Goal: Task Accomplishment & Management: Use online tool/utility

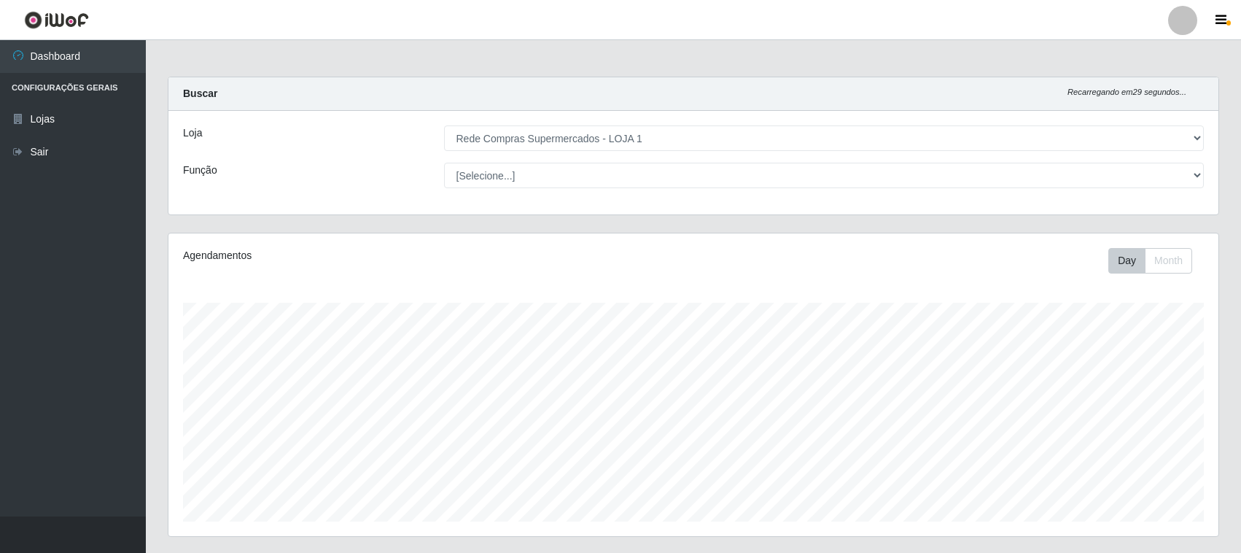
select select "158"
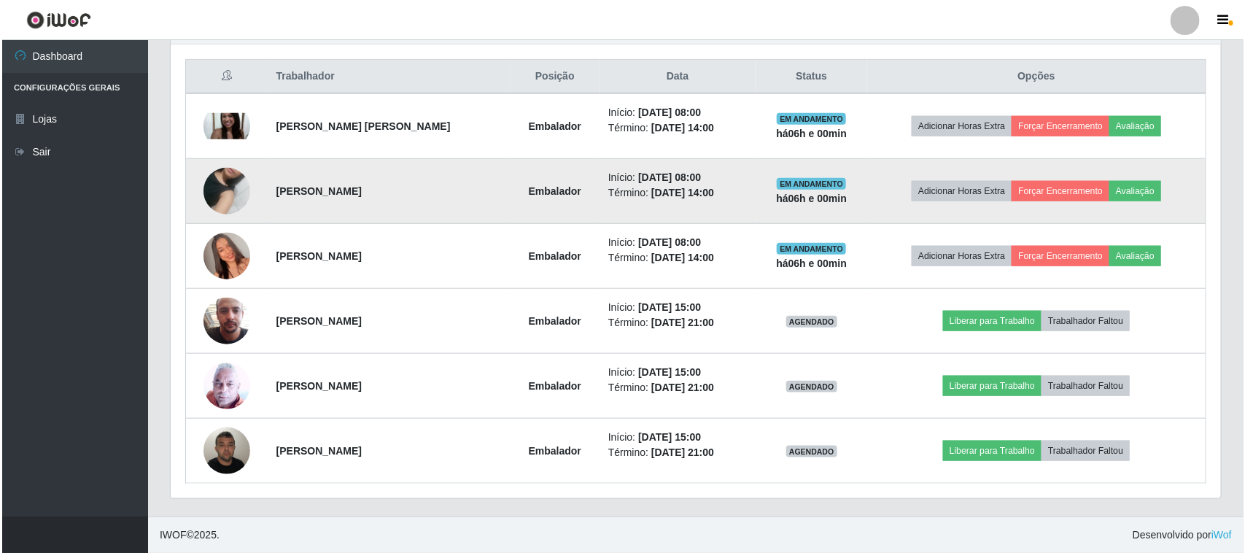
scroll to position [303, 1050]
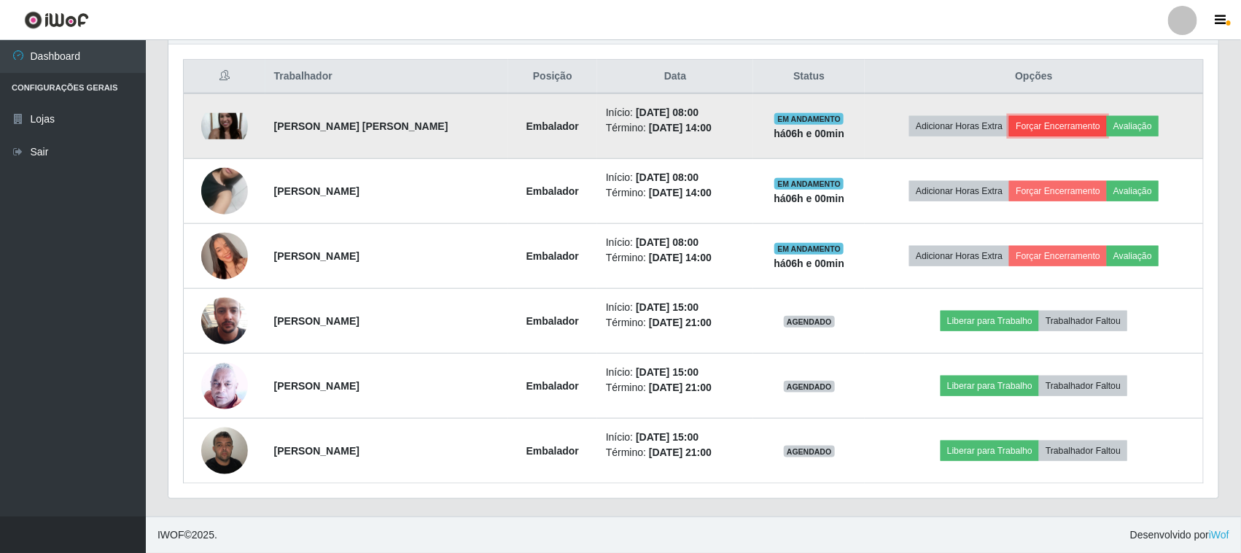
click at [1068, 121] on button "Forçar Encerramento" at bounding box center [1058, 126] width 98 height 20
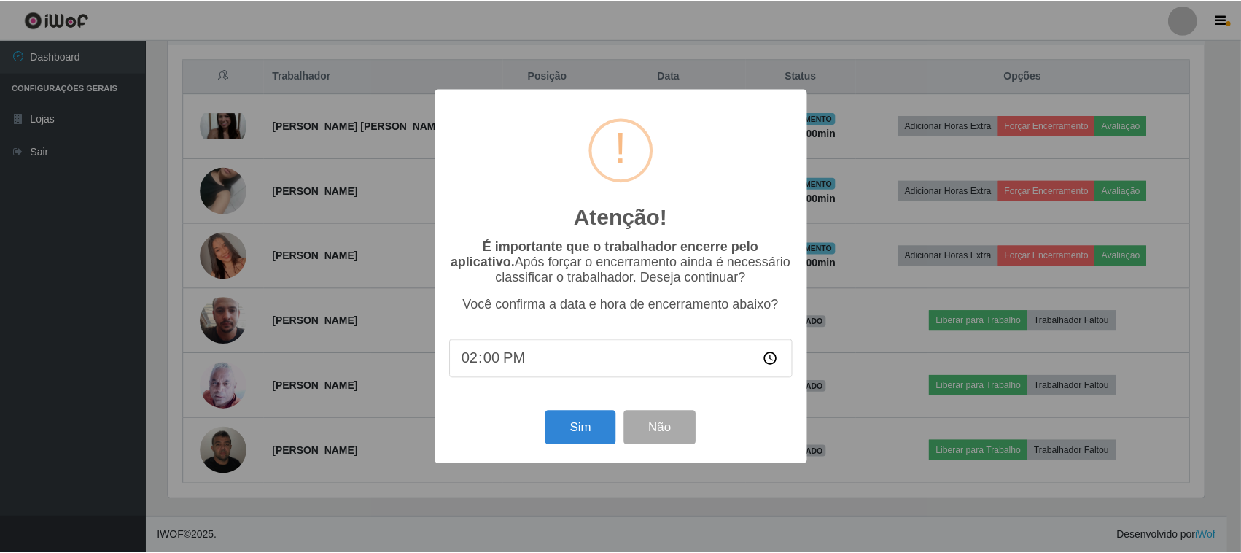
scroll to position [303, 1040]
click at [562, 432] on button "Sim" at bounding box center [582, 428] width 71 height 34
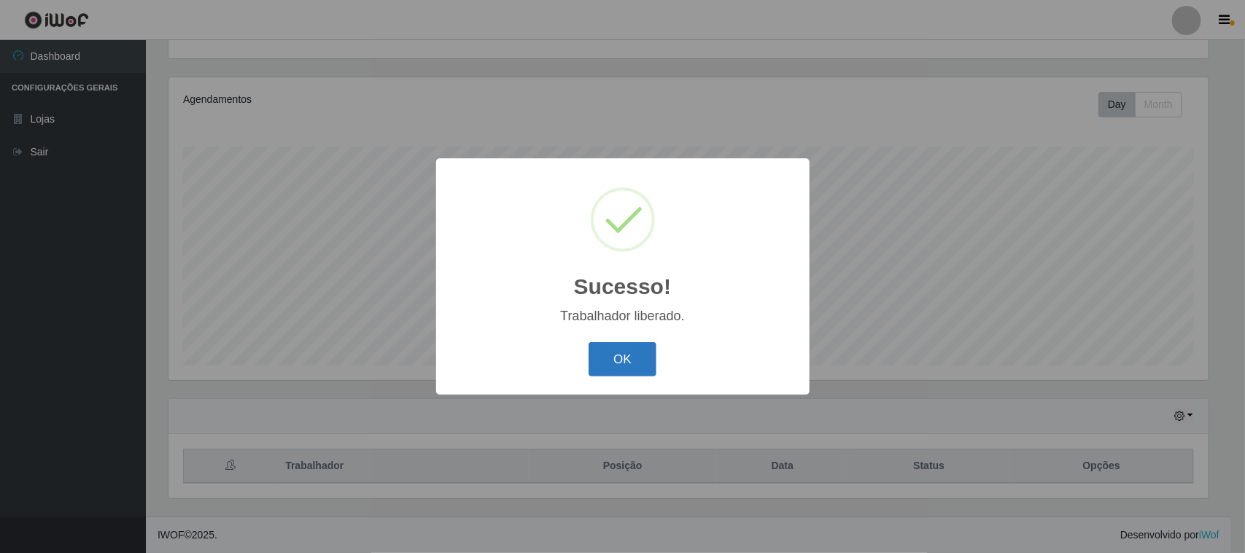
click at [616, 368] on button "OK" at bounding box center [623, 359] width 68 height 34
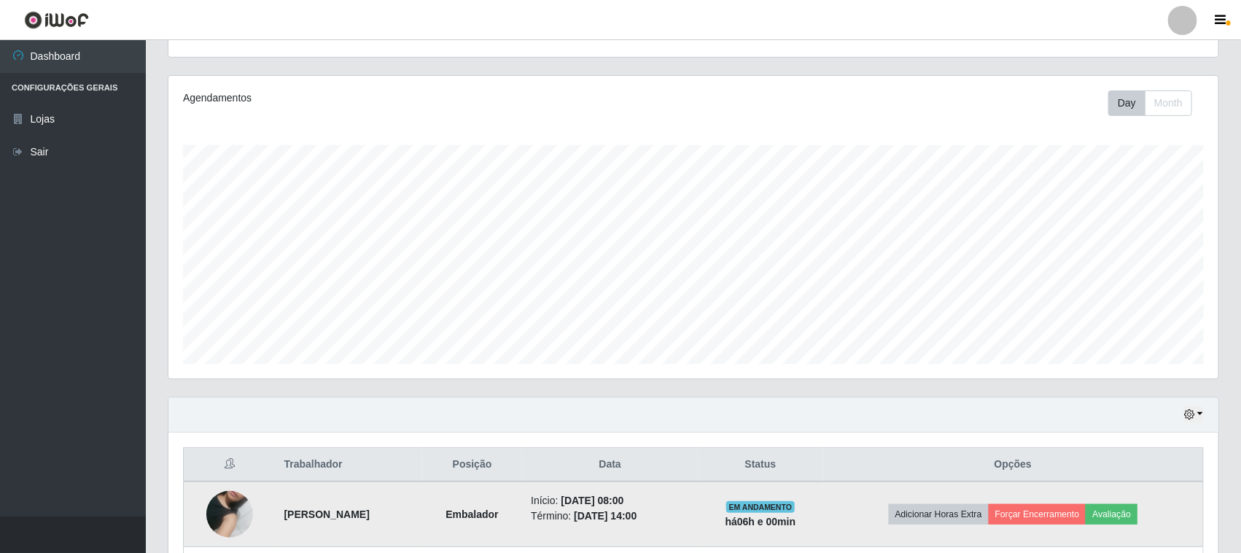
scroll to position [340, 0]
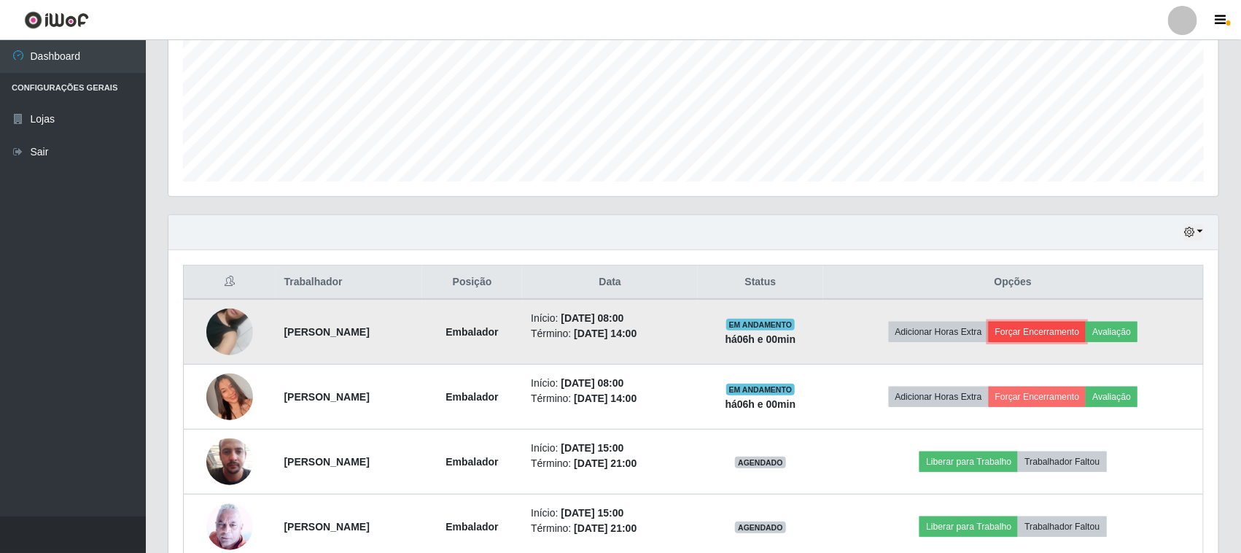
click at [1063, 328] on button "Forçar Encerramento" at bounding box center [1038, 332] width 98 height 20
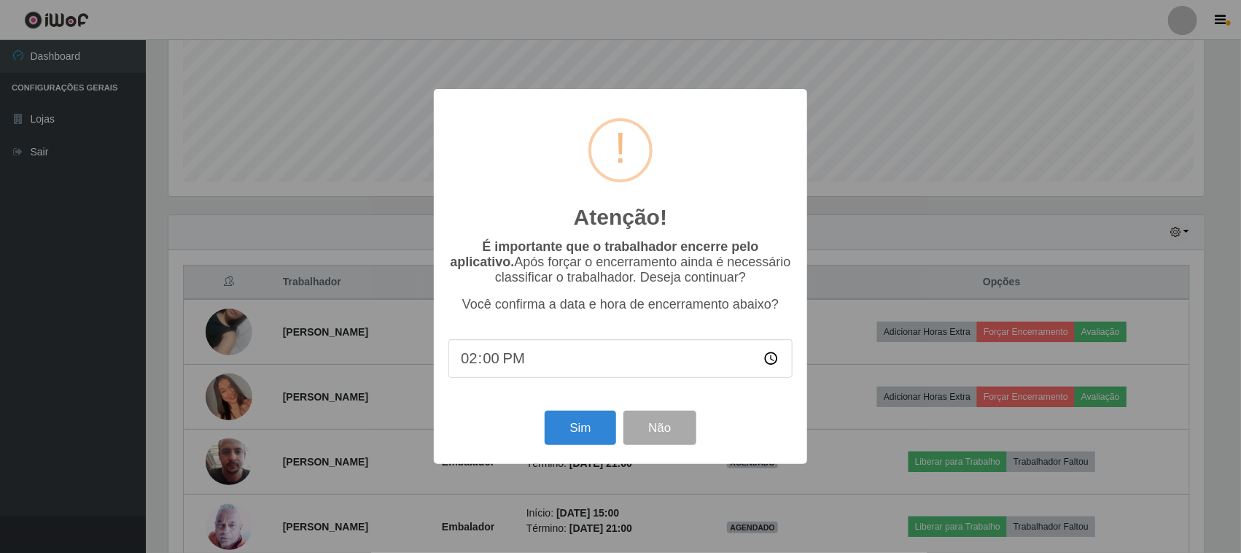
scroll to position [303, 1040]
click at [591, 429] on button "Sim" at bounding box center [582, 428] width 71 height 34
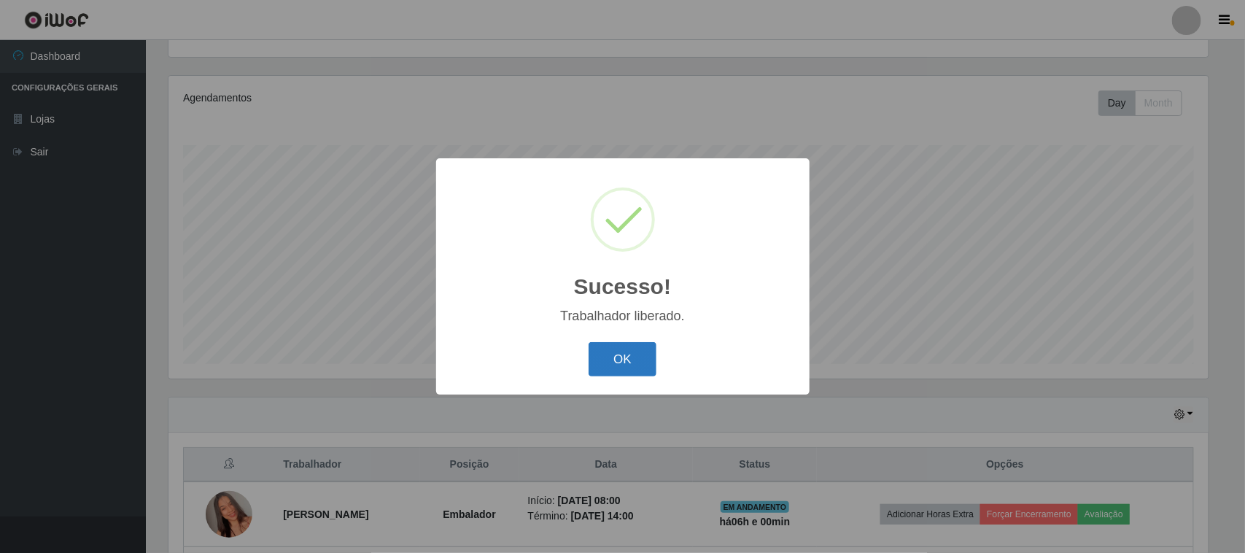
click at [615, 372] on button "OK" at bounding box center [623, 359] width 68 height 34
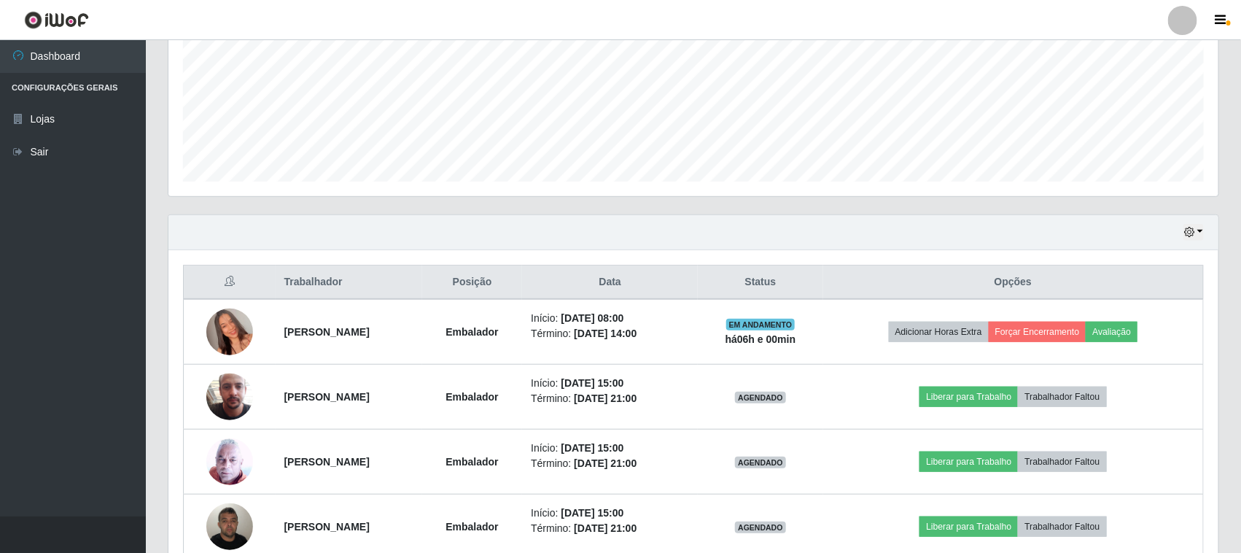
scroll to position [417, 0]
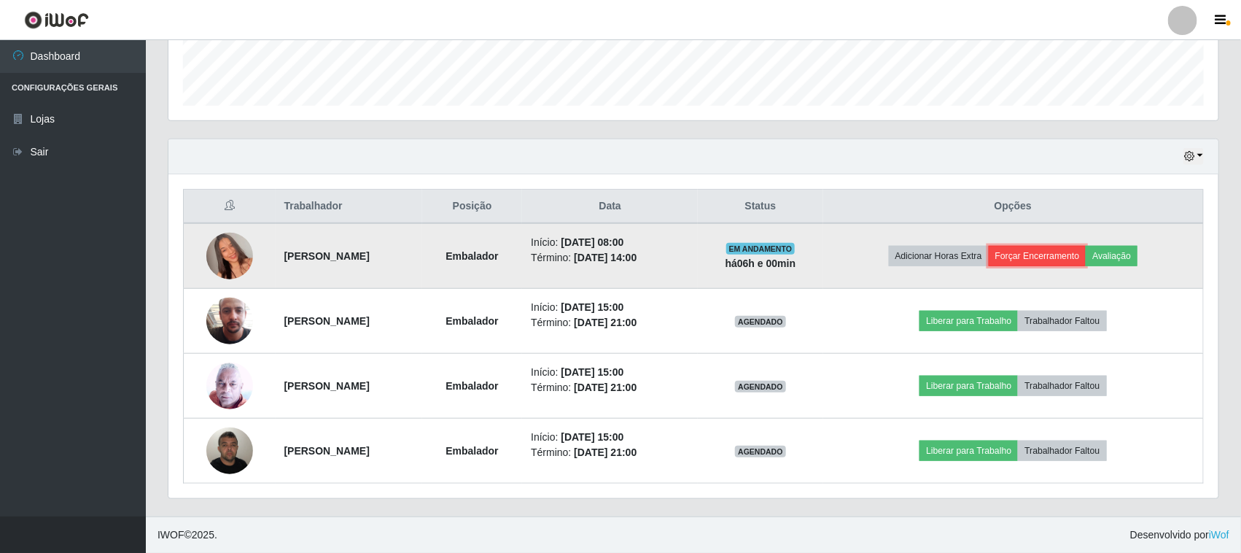
click at [1063, 256] on button "Forçar Encerramento" at bounding box center [1038, 256] width 98 height 20
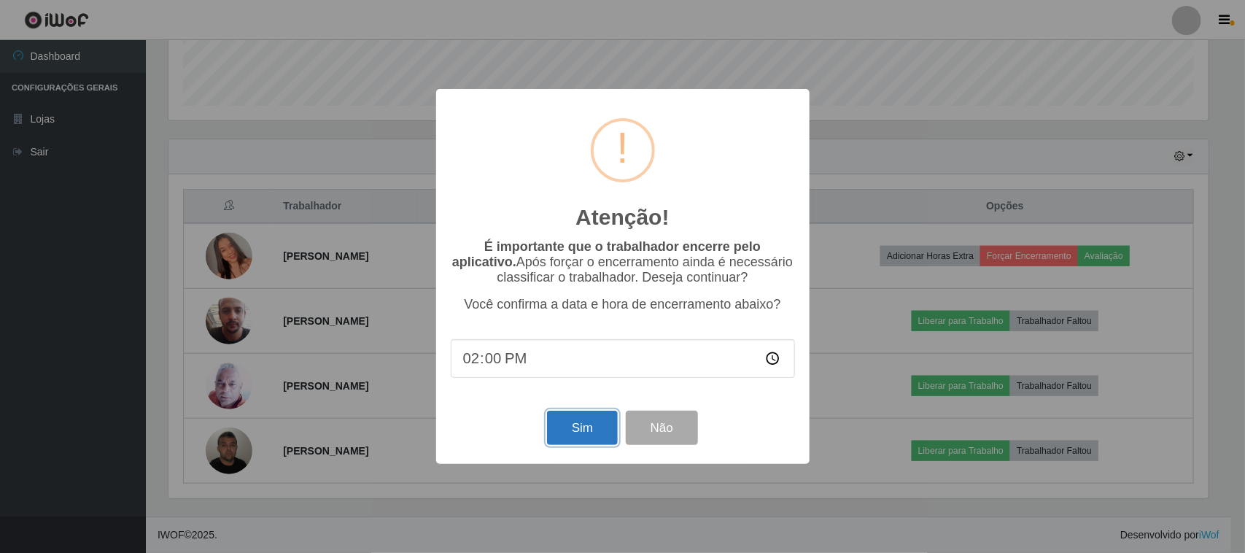
click at [578, 421] on button "Sim" at bounding box center [582, 428] width 71 height 34
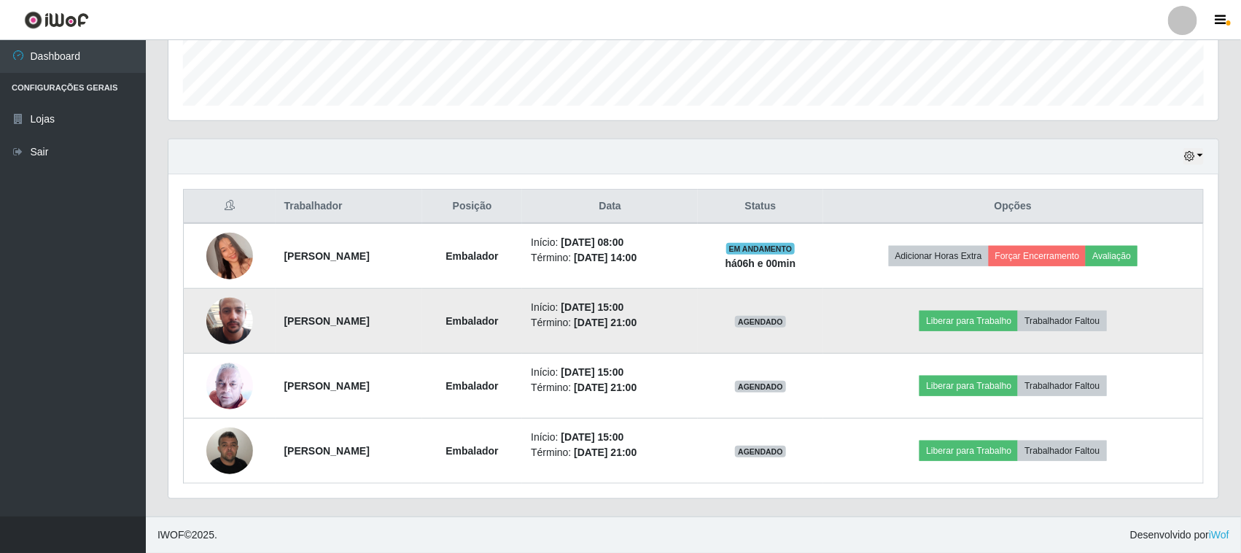
scroll to position [0, 0]
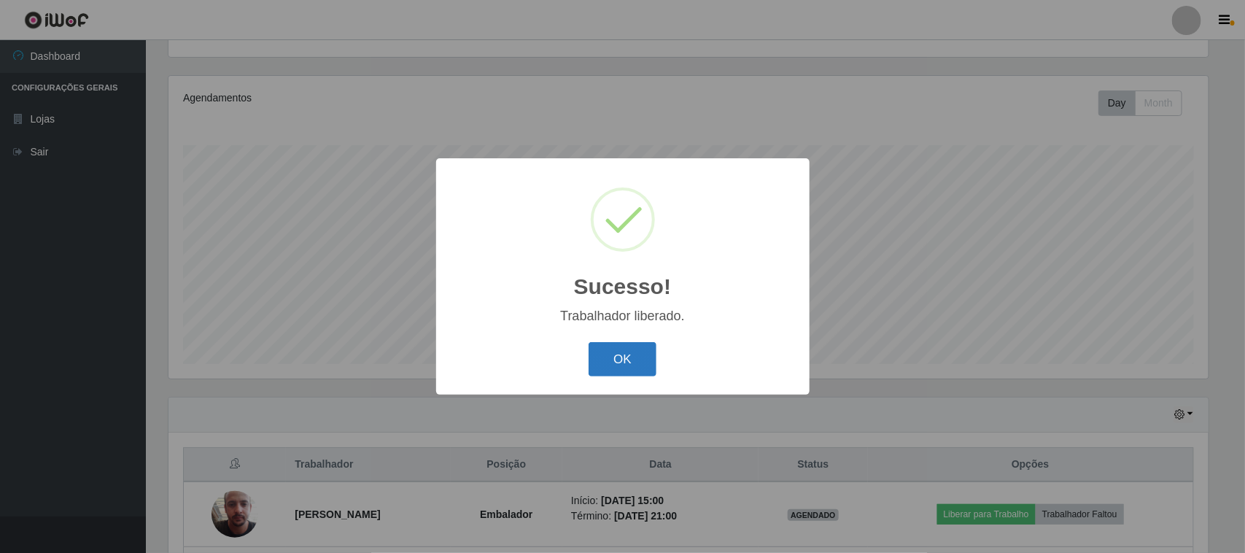
click at [629, 359] on button "OK" at bounding box center [623, 359] width 68 height 34
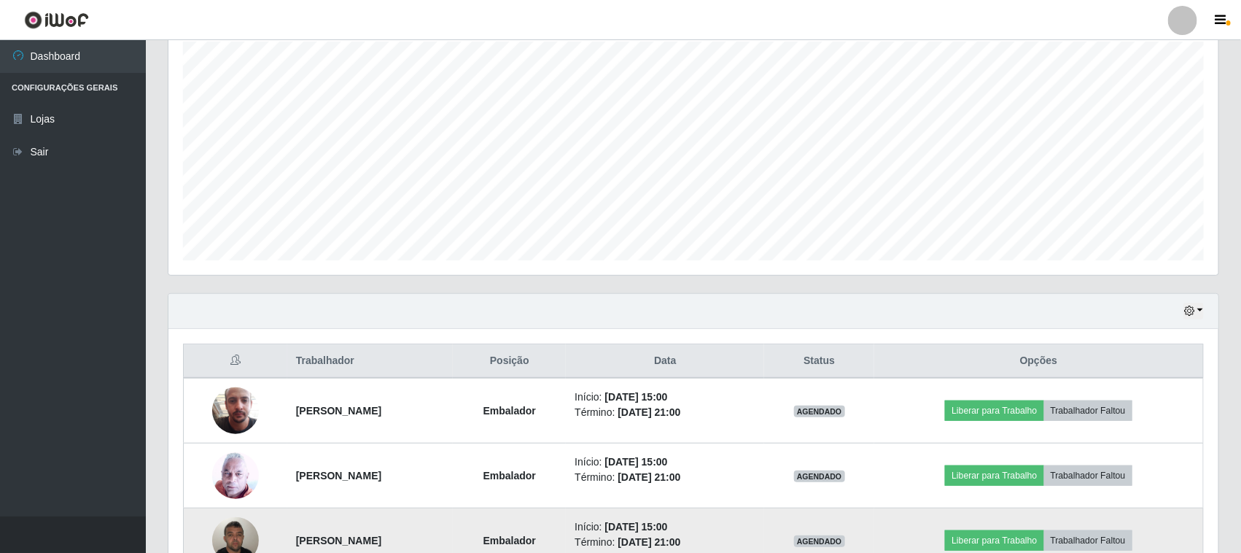
scroll to position [352, 0]
